Goal: Task Accomplishment & Management: Use online tool/utility

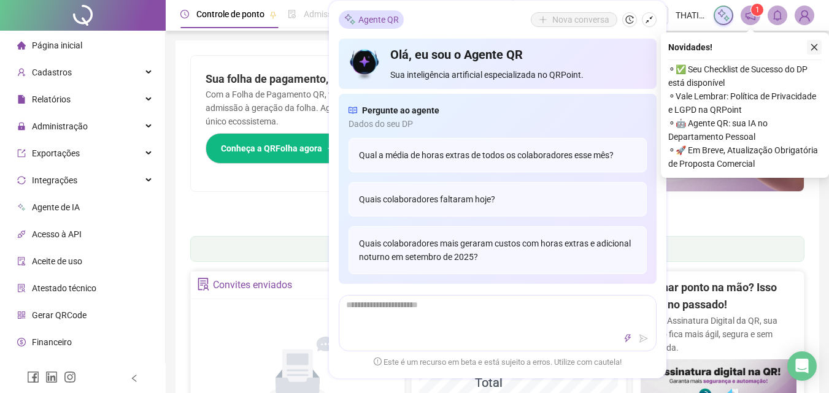
click at [819, 52] on button "button" at bounding box center [814, 47] width 15 height 15
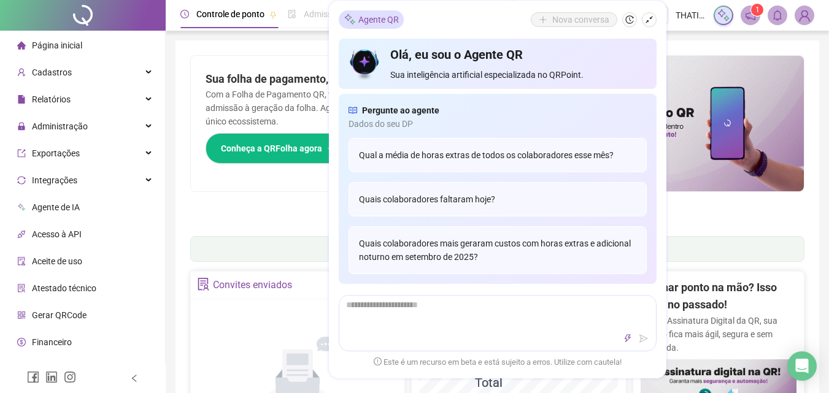
click at [646, 17] on icon "shrink" at bounding box center [649, 19] width 9 height 9
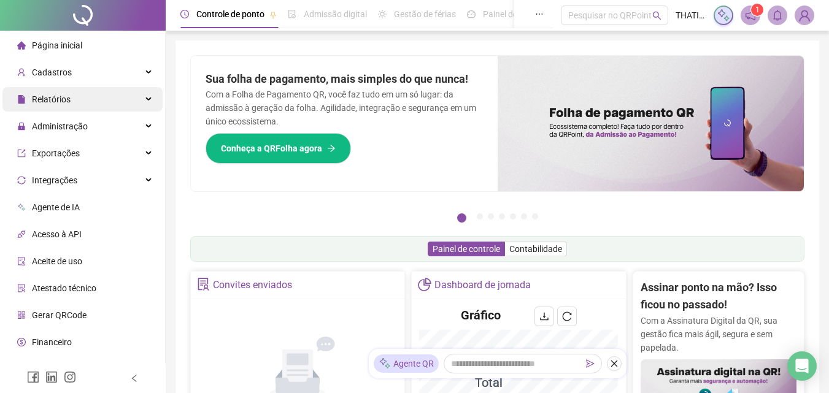
click at [68, 104] on span "Relatórios" at bounding box center [51, 100] width 39 height 10
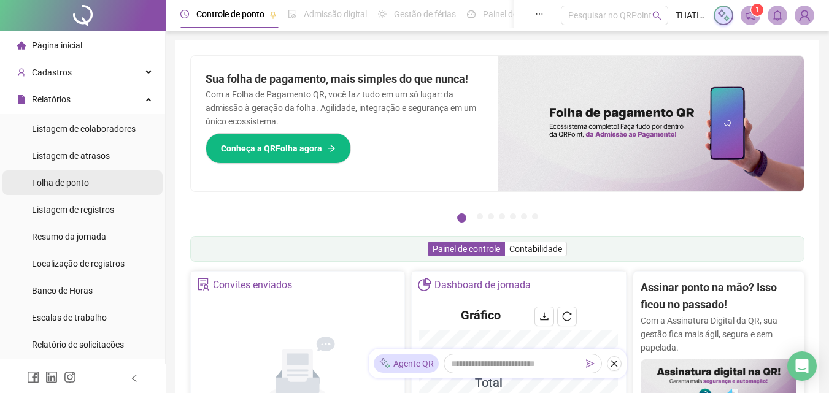
click at [45, 182] on span "Folha de ponto" at bounding box center [60, 183] width 57 height 10
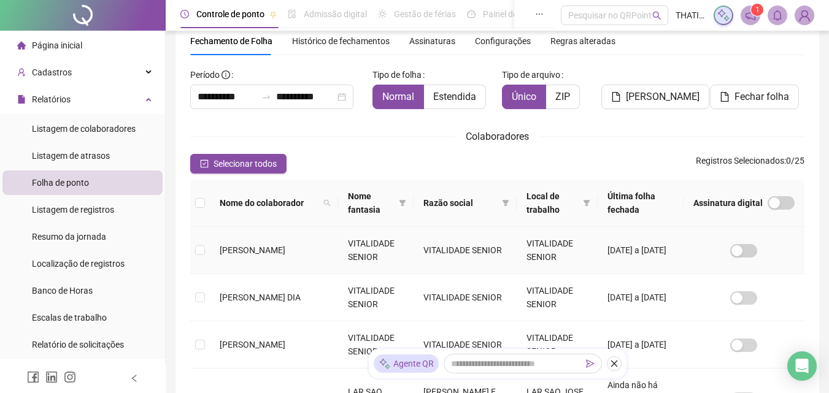
scroll to position [177, 0]
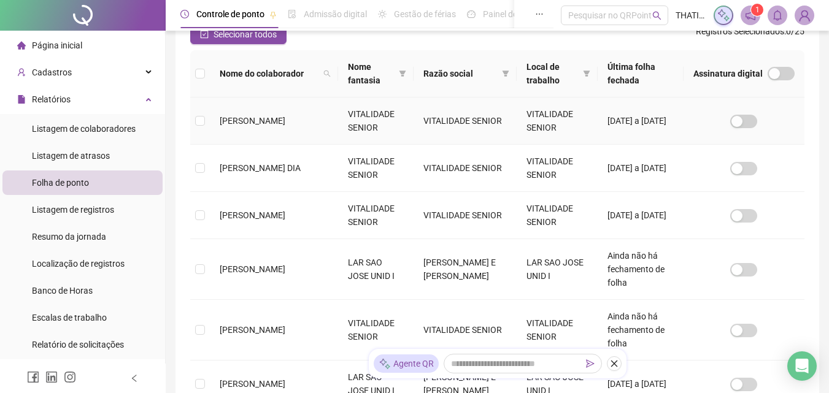
click at [248, 121] on span "ANA BEATRIZ DA SILVA" at bounding box center [253, 121] width 66 height 10
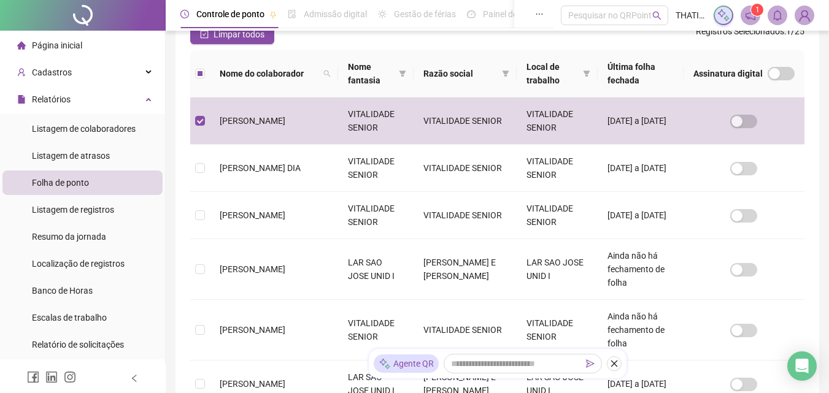
scroll to position [55, 0]
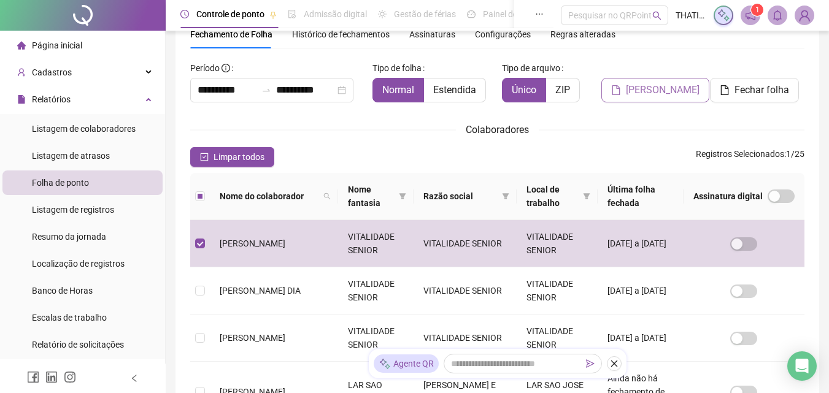
click at [676, 97] on span "Gerar espelho" at bounding box center [663, 90] width 74 height 15
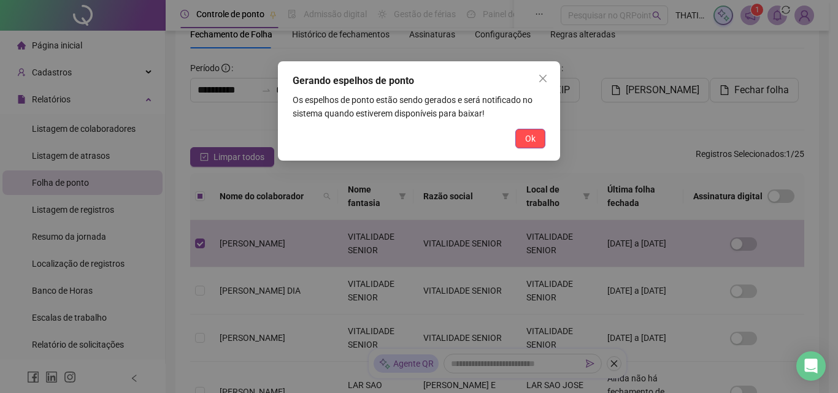
drag, startPoint x: 523, startPoint y: 133, endPoint x: 665, endPoint y: 64, distance: 158.1
click at [522, 133] on button "Ok" at bounding box center [531, 139] width 30 height 20
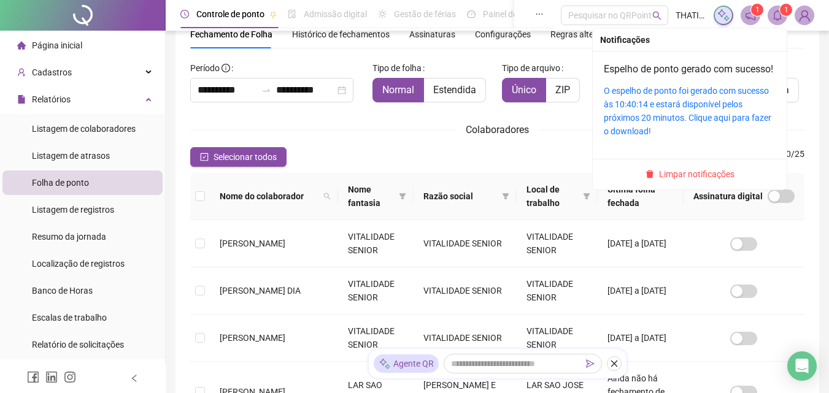
drag, startPoint x: 775, startPoint y: 19, endPoint x: 738, endPoint y: 37, distance: 40.4
click at [774, 20] on icon "bell" at bounding box center [777, 15] width 11 height 11
drag, startPoint x: 632, startPoint y: 109, endPoint x: 658, endPoint y: 99, distance: 27.6
click at [632, 110] on link "O espelho de ponto foi gerado com sucesso às 10:40:14 e estará disponível pelos…" at bounding box center [688, 111] width 168 height 50
click at [703, 104] on link "O espelho de ponto foi gerado com sucesso às 10:40:14 e estará disponível pelos…" at bounding box center [688, 111] width 168 height 50
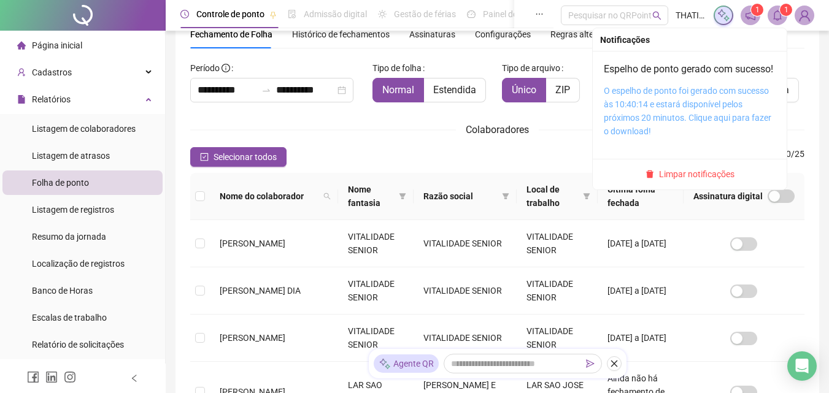
click at [720, 109] on link "O espelho de ponto foi gerado com sucesso às 10:40:14 e estará disponível pelos…" at bounding box center [688, 111] width 168 height 50
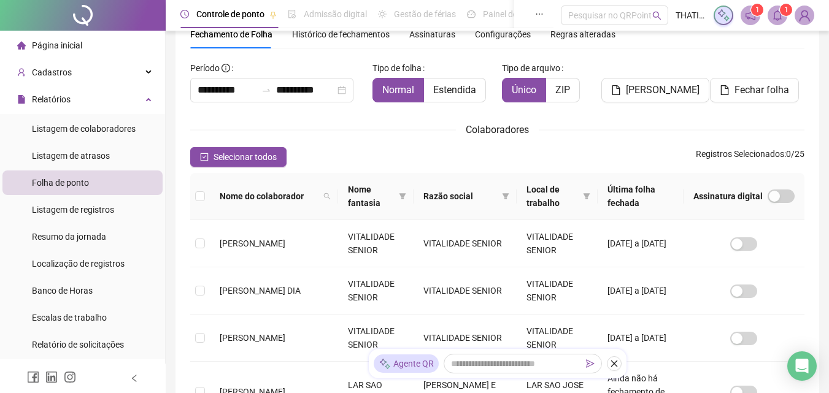
scroll to position [177, 0]
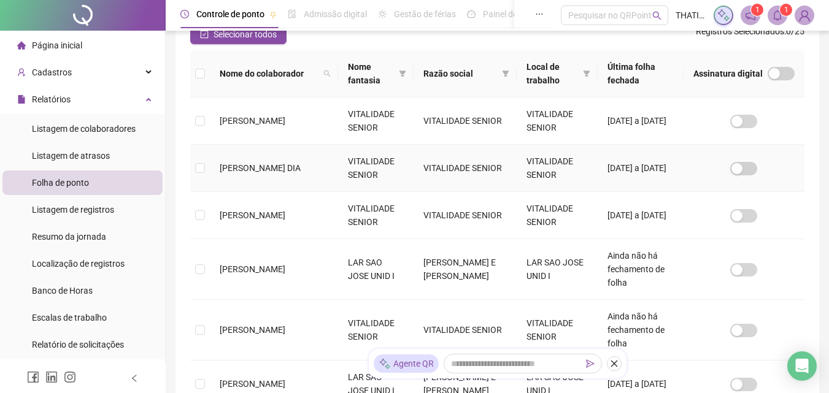
click at [252, 168] on span "ANA CAROLINA LIMA DIA" at bounding box center [260, 168] width 81 height 10
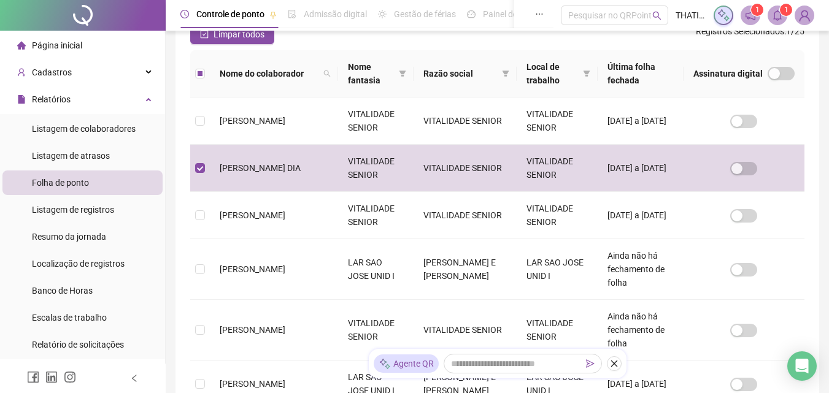
scroll to position [55, 0]
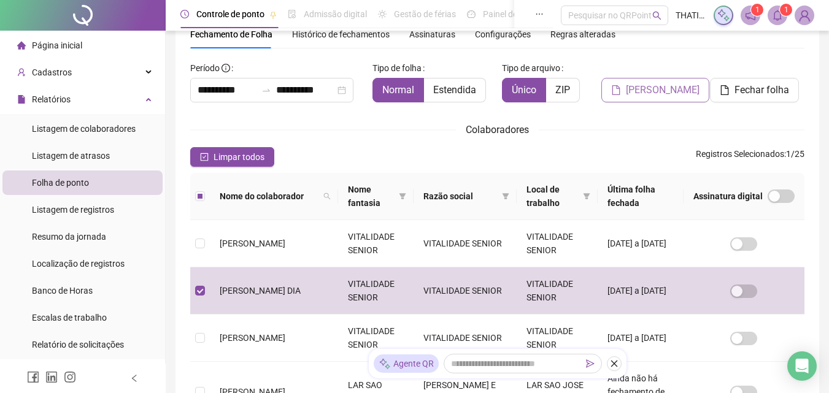
click at [660, 90] on span "Gerar espelho" at bounding box center [663, 90] width 74 height 15
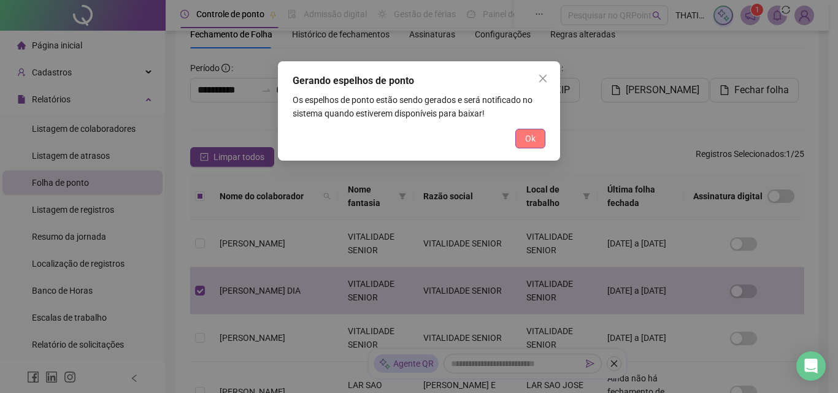
click at [523, 144] on button "Ok" at bounding box center [531, 139] width 30 height 20
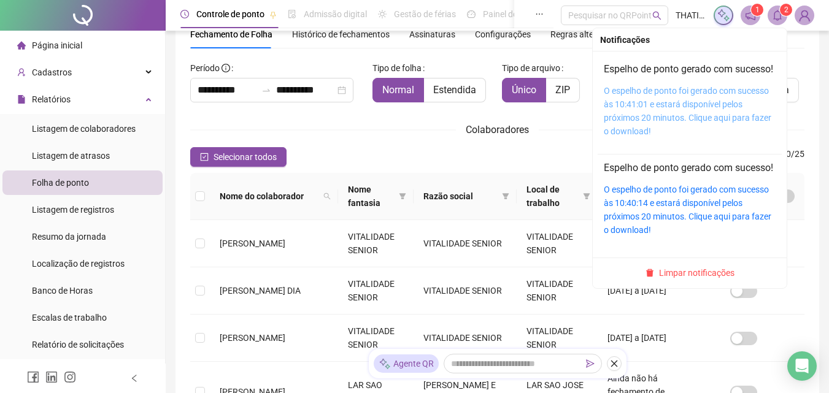
click at [704, 110] on link "O espelho de ponto foi gerado com sucesso às 10:41:01 e estará disponível pelos…" at bounding box center [688, 111] width 168 height 50
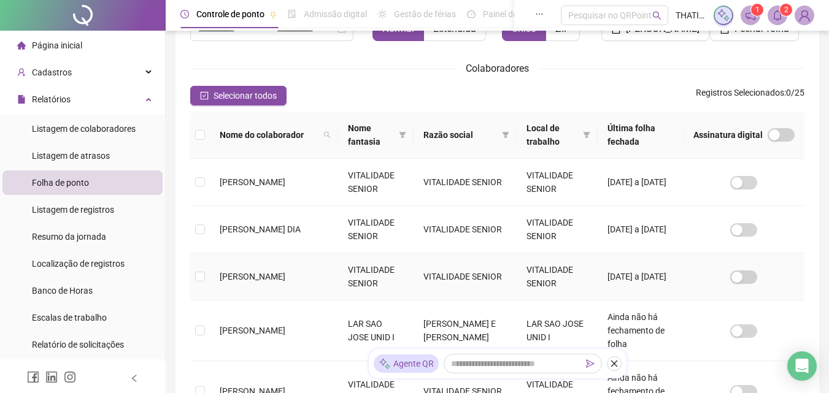
scroll to position [177, 0]
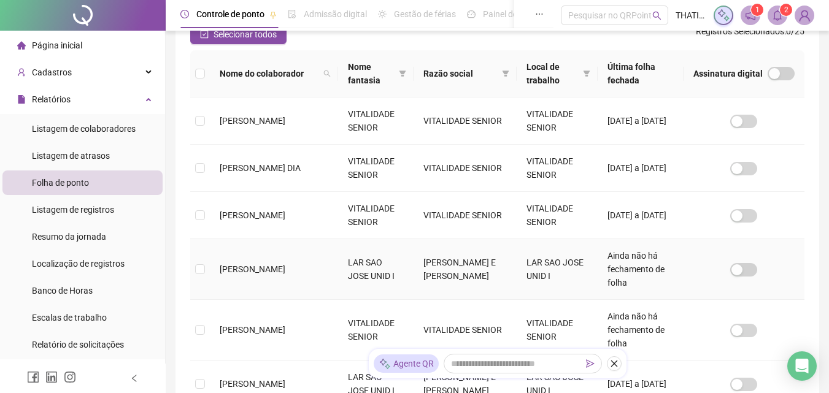
click at [271, 265] on span "ANA CLAUDIA OLIVEIRA" at bounding box center [253, 270] width 66 height 10
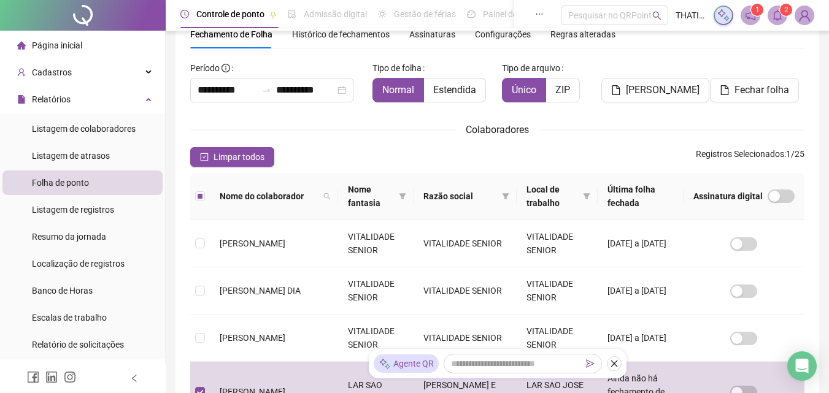
drag, startPoint x: 646, startPoint y: 101, endPoint x: 656, endPoint y: 95, distance: 11.1
click at [645, 101] on button "Gerar espelho" at bounding box center [656, 90] width 108 height 25
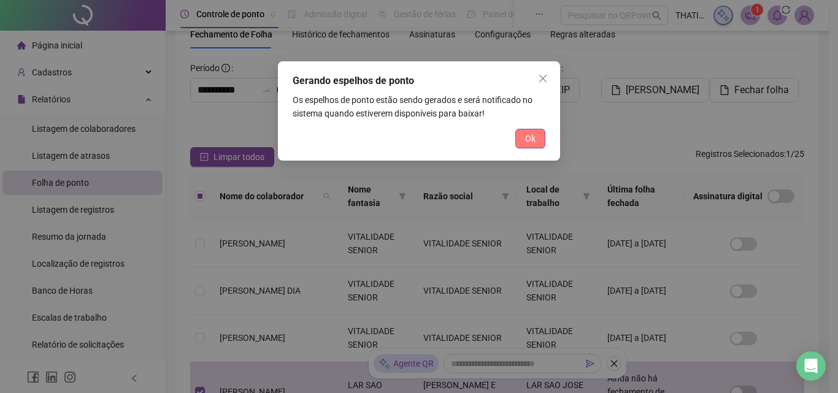
click at [521, 137] on button "Ok" at bounding box center [531, 139] width 30 height 20
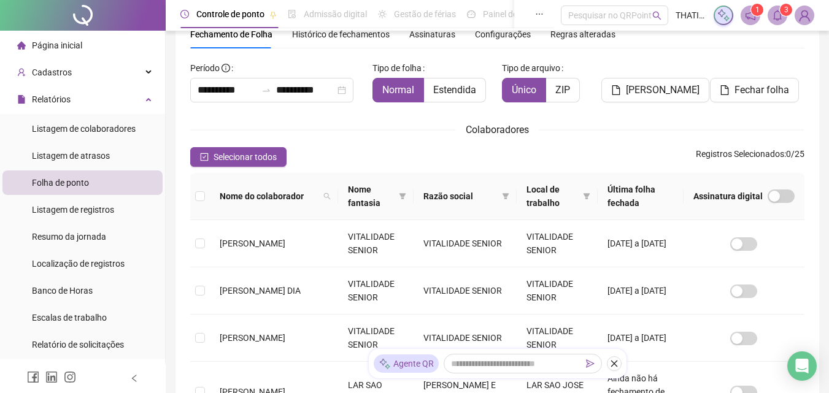
click at [771, 20] on span at bounding box center [778, 16] width 20 height 20
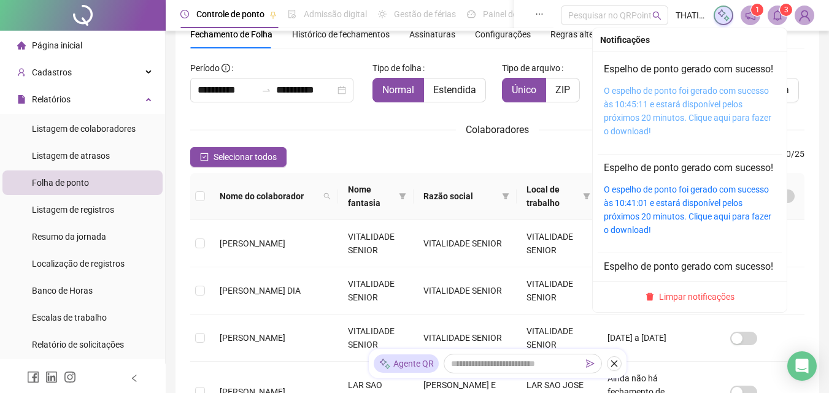
click at [634, 126] on div "O espelho de ponto foi gerado com sucesso às 10:45:11 e estará disponível pelos…" at bounding box center [690, 111] width 172 height 54
click at [640, 122] on link "O espelho de ponto foi gerado com sucesso às 10:45:11 e estará disponível pelos…" at bounding box center [688, 111] width 168 height 50
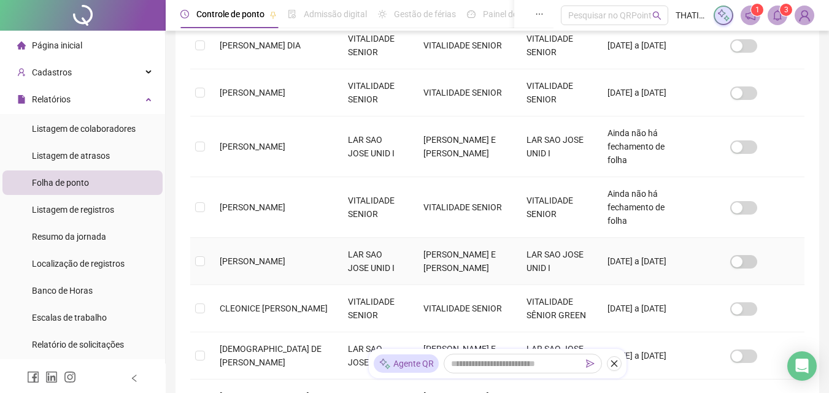
scroll to position [362, 0]
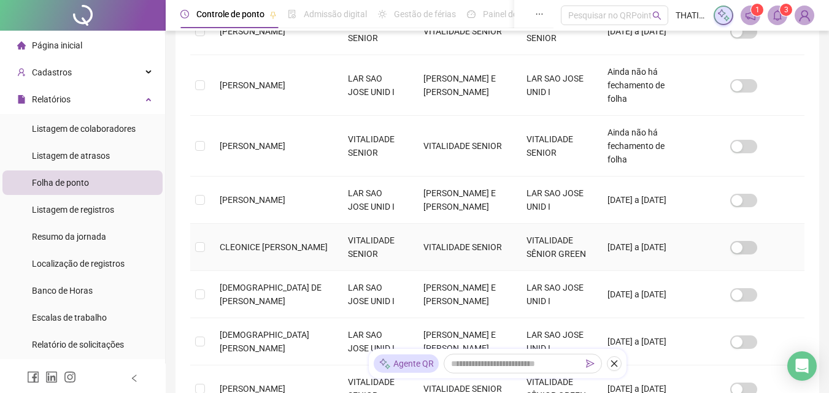
drag, startPoint x: 257, startPoint y: 214, endPoint x: 310, endPoint y: 194, distance: 57.1
click at [258, 242] on span "CLEONICE CANDIDO DA SILVA ROSA" at bounding box center [274, 247] width 108 height 10
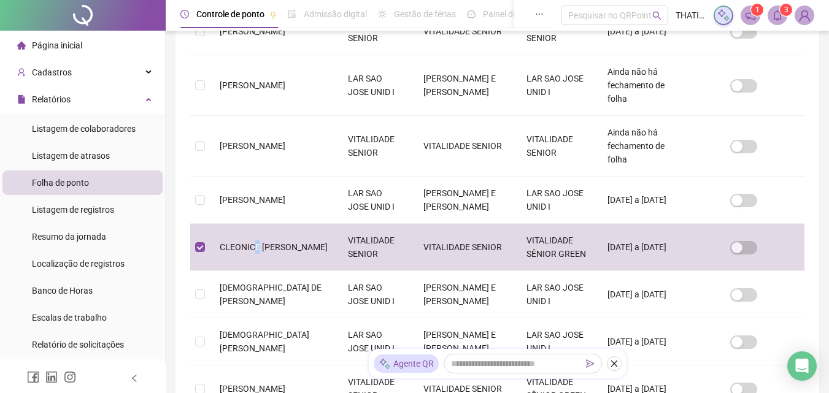
scroll to position [55, 0]
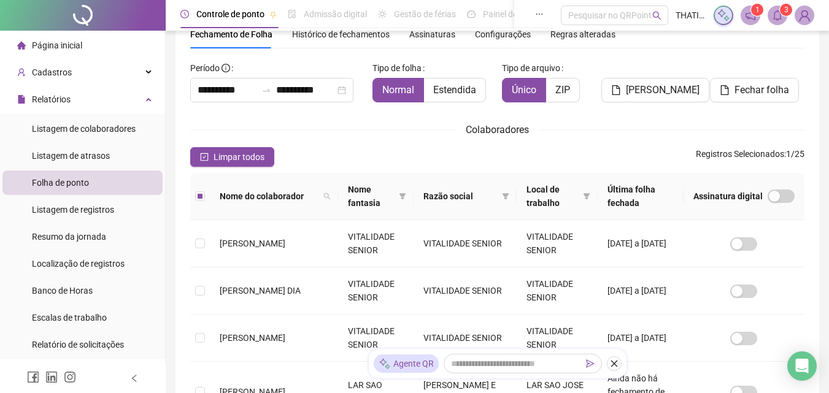
click at [679, 103] on div "Gerar espelho" at bounding box center [654, 85] width 104 height 54
drag, startPoint x: 679, startPoint y: 103, endPoint x: 675, endPoint y: 93, distance: 10.7
click at [677, 99] on div "Gerar espelho" at bounding box center [654, 85] width 104 height 54
click at [675, 93] on span "Gerar espelho" at bounding box center [663, 90] width 74 height 15
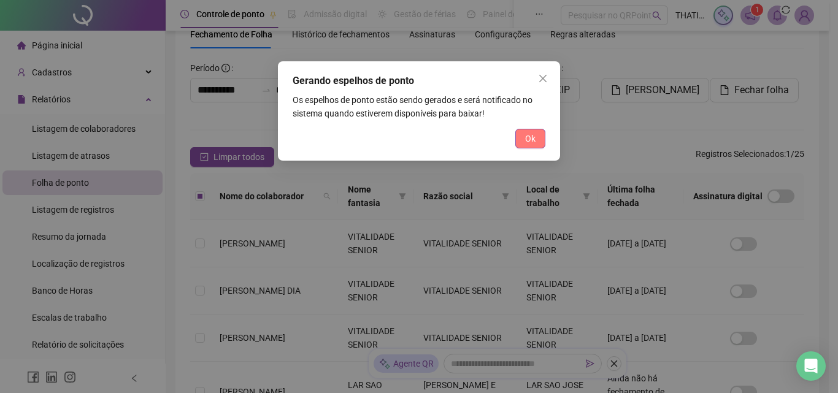
click at [535, 140] on span "Ok" at bounding box center [530, 139] width 10 height 14
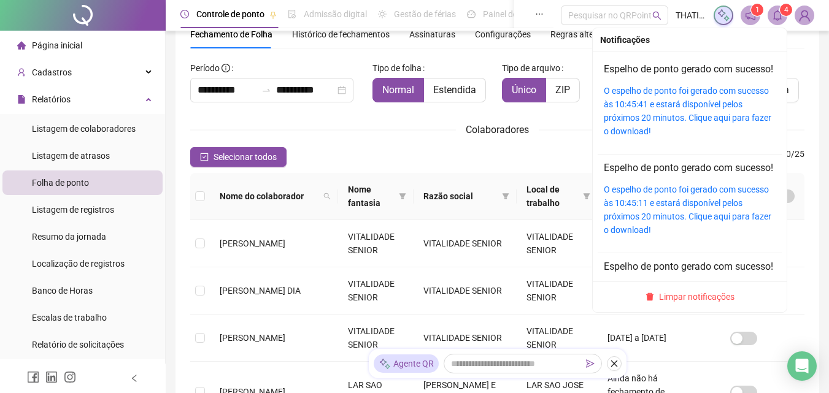
click at [703, 125] on div "O espelho de ponto foi gerado com sucesso às 10:45:41 e estará disponível pelos…" at bounding box center [690, 111] width 172 height 54
click at [700, 121] on link "O espelho de ponto foi gerado com sucesso às 10:45:41 e estará disponível pelos…" at bounding box center [688, 111] width 168 height 50
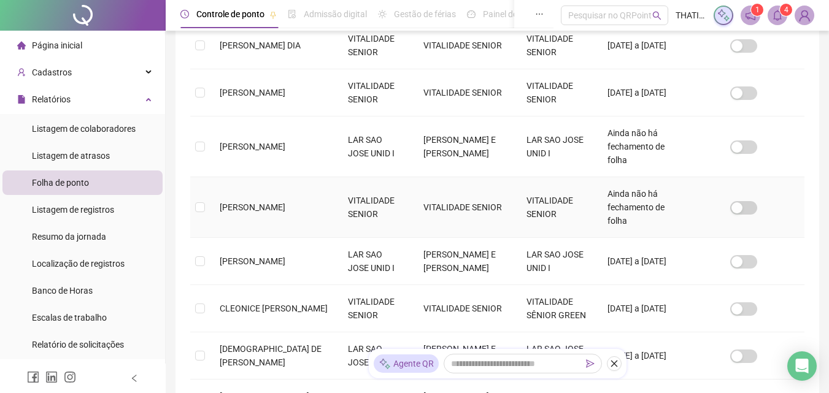
scroll to position [484, 0]
